Goal: Find specific page/section: Find specific page/section

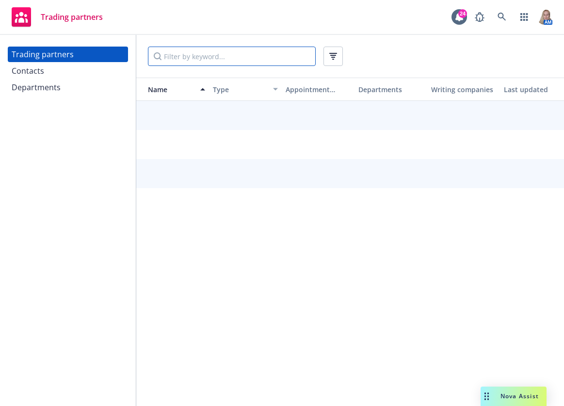
click at [246, 58] on input "Filter by keyword..." at bounding box center [232, 56] width 168 height 19
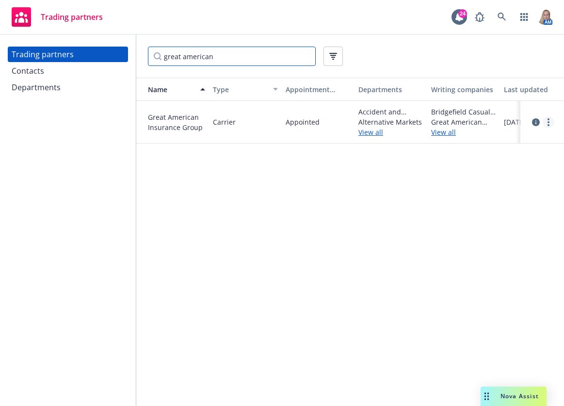
type input "great american"
click at [549, 121] on circle "more" at bounding box center [549, 122] width 2 height 2
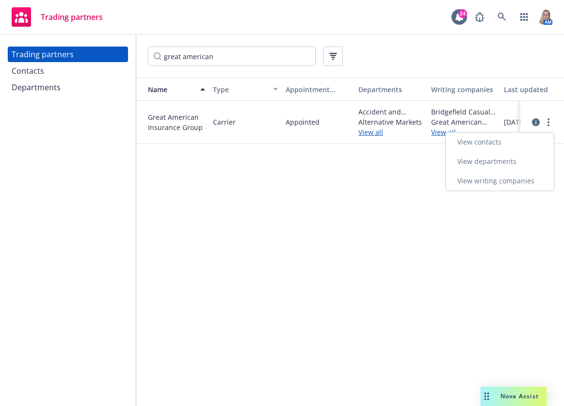
click at [524, 160] on link "View departments" at bounding box center [500, 161] width 108 height 19
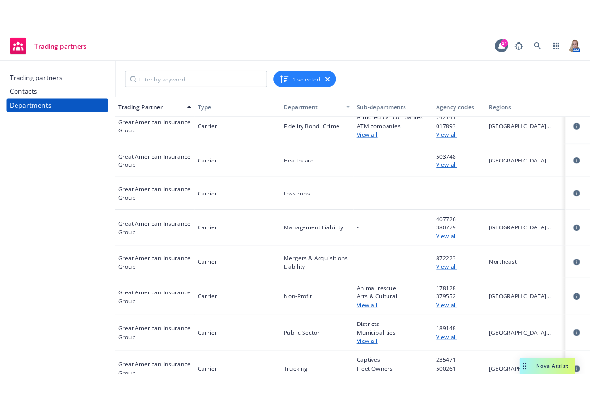
scroll to position [180, 0]
